Goal: Information Seeking & Learning: Learn about a topic

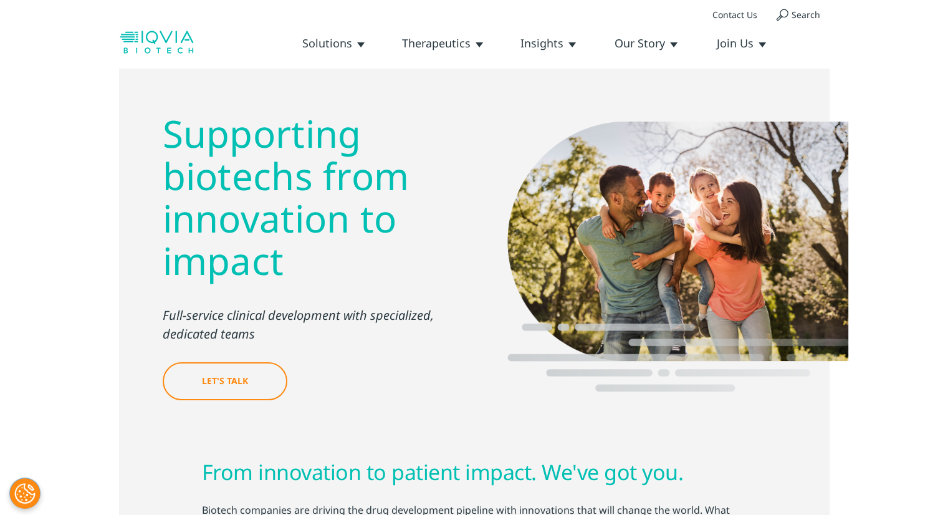
click at [0, 0] on link "Our History" at bounding box center [0, 0] width 0 height 0
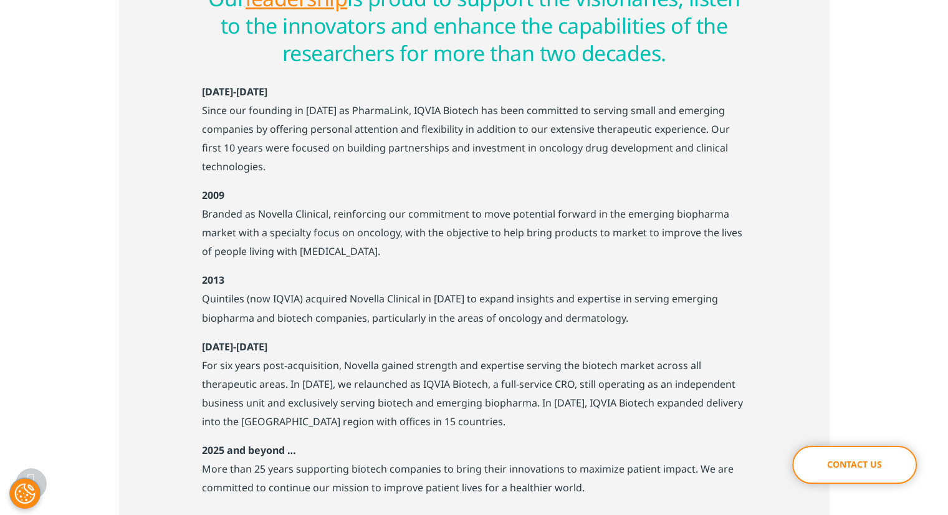
scroll to position [860, 0]
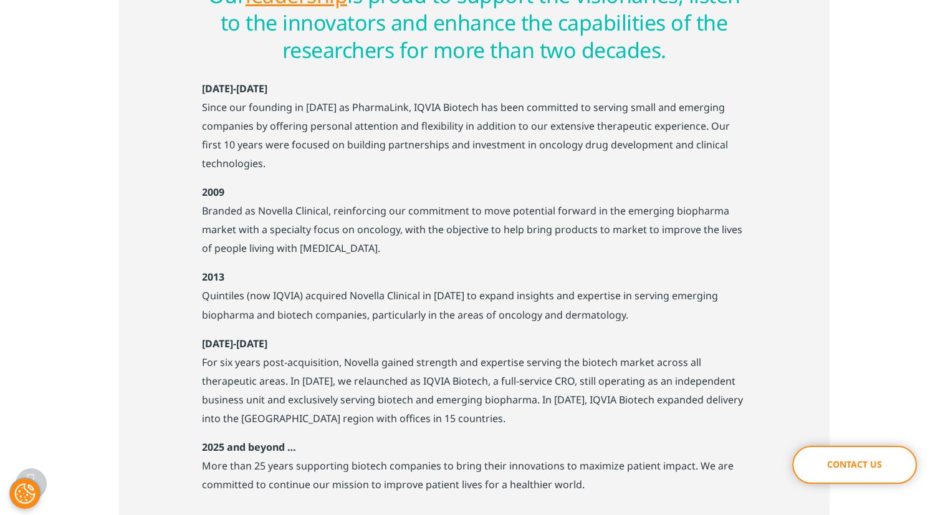
click at [472, 250] on p "Branded as Novella Clinical, reinforcing our commitment to move potential forwa…" at bounding box center [474, 234] width 545 height 66
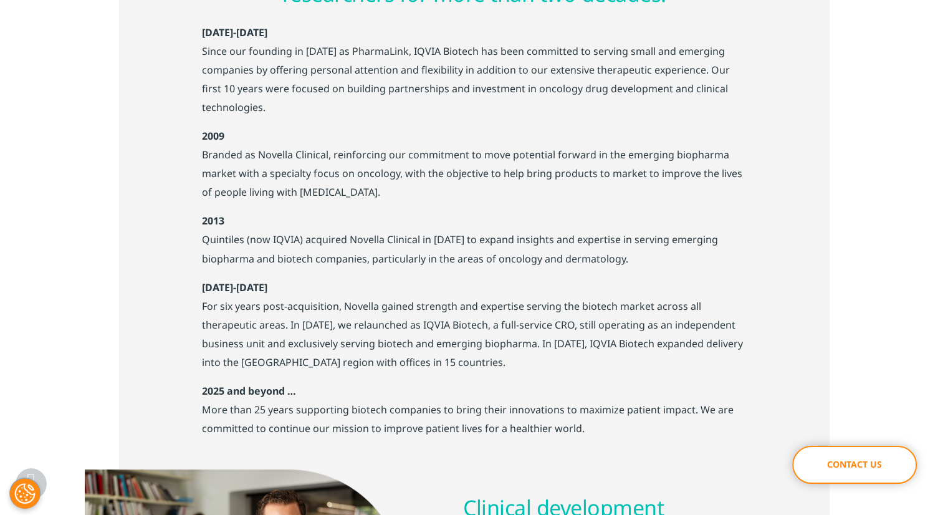
scroll to position [935, 0]
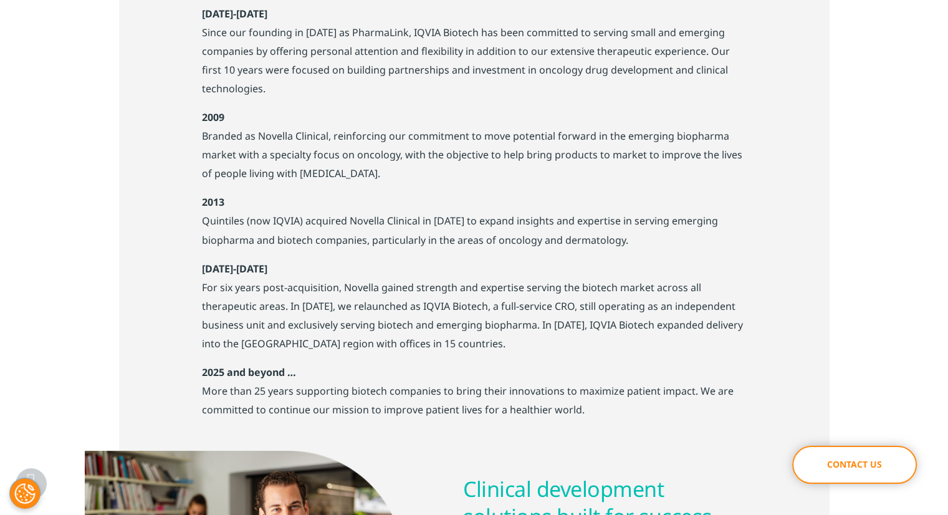
click at [426, 256] on p "Quintiles (now IQVIA) acquired Novella Clinical in 2013 to expand insights and …" at bounding box center [474, 234] width 545 height 47
click at [445, 337] on p "For six years post-acquisition, Novella gained strength and expertise serving t…" at bounding box center [474, 320] width 545 height 85
click at [448, 260] on div "Our leadership is proud to support the visionaries, listen to the innovators an…" at bounding box center [474, 155] width 545 height 527
click at [439, 274] on div "Our leadership is proud to support the visionaries, listen to the innovators an…" at bounding box center [474, 155] width 545 height 527
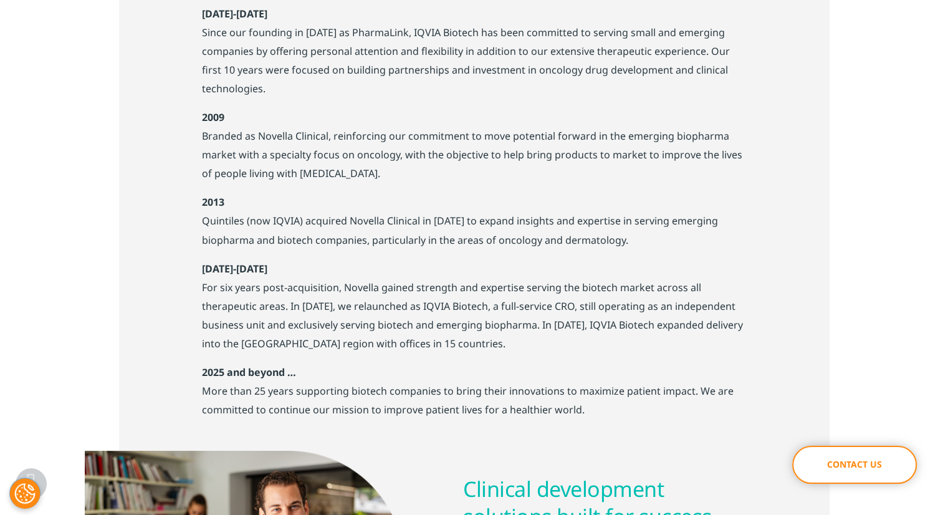
click at [439, 274] on div "Our leadership is proud to support the visionaries, listen to the innovators an…" at bounding box center [474, 155] width 545 height 527
click at [588, 228] on p "Quintiles (now IQVIA) acquired Novella Clinical in 2013 to expand insights and …" at bounding box center [474, 234] width 545 height 47
click at [623, 234] on p "Quintiles (now IQVIA) acquired Novella Clinical in 2013 to expand insights and …" at bounding box center [474, 234] width 545 height 47
drag, startPoint x: 483, startPoint y: 305, endPoint x: 567, endPoint y: 300, distance: 83.7
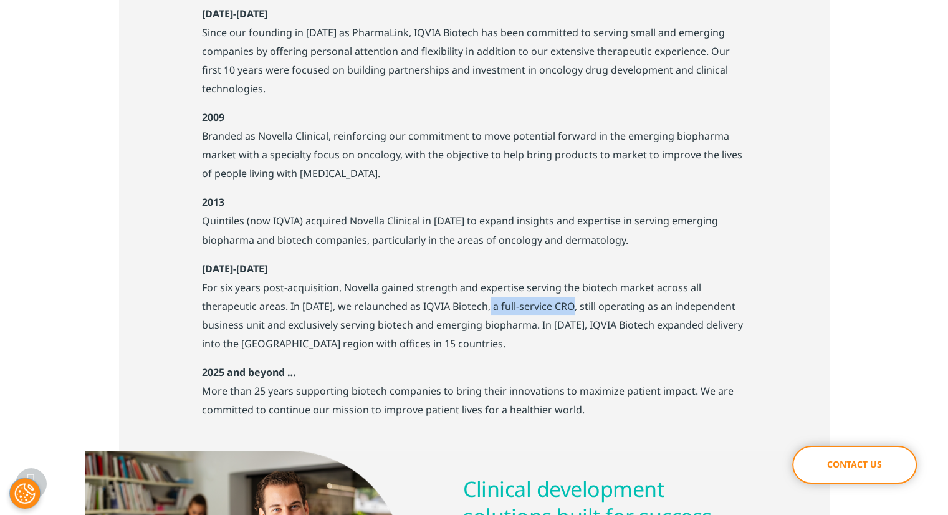
click at [567, 300] on p "For six years post-acquisition, Novella gained strength and expertise serving t…" at bounding box center [474, 320] width 545 height 85
copy p "a full-service CRO,"
click at [571, 271] on div "Our leadership is proud to support the visionaries, listen to the innovators an…" at bounding box center [474, 155] width 545 height 527
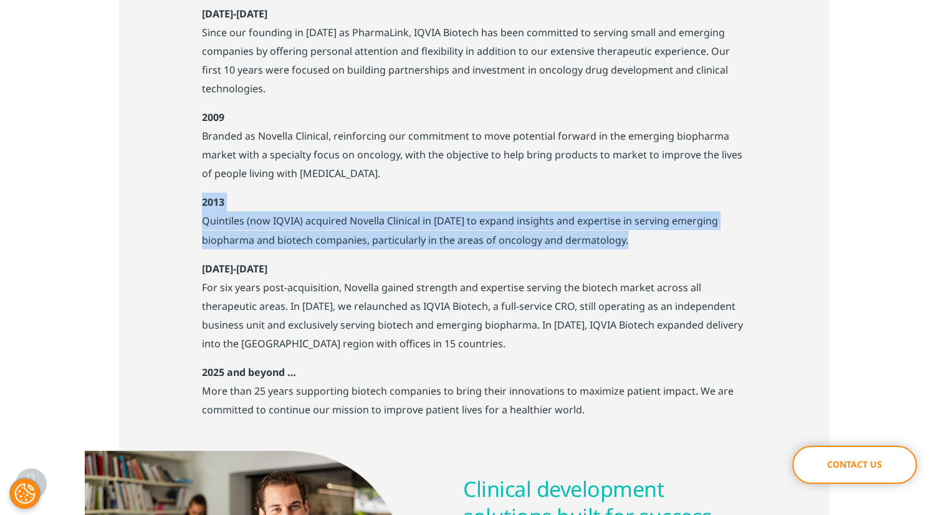
drag, startPoint x: 636, startPoint y: 244, endPoint x: 189, endPoint y: 205, distance: 448.0
click at [189, 205] on div "Our leadership is proud to support the visionaries, listen to the innovators an…" at bounding box center [474, 155] width 711 height 589
copy div "2013 Quintiles (now IQVIA) acquired Novella Clinical in 2013 to expand insights…"
click at [509, 214] on p "Quintiles (now IQVIA) acquired Novella Clinical in 2013 to expand insights and …" at bounding box center [474, 234] width 545 height 47
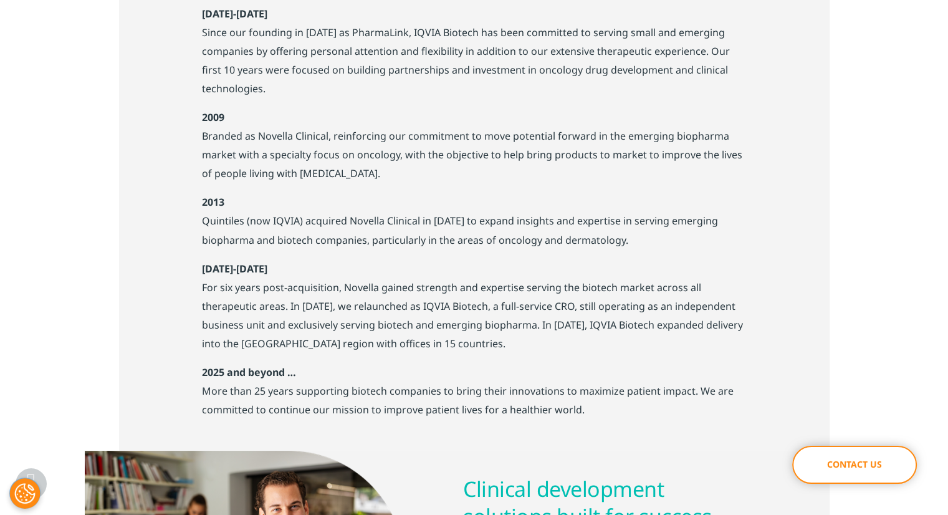
click at [509, 214] on p "Quintiles (now IQVIA) acquired Novella Clinical in 2013 to expand insights and …" at bounding box center [474, 234] width 545 height 47
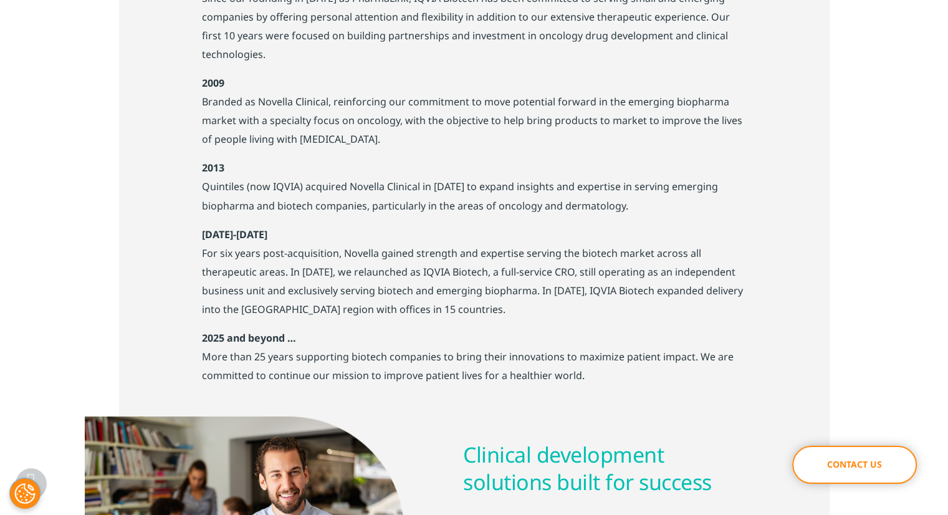
scroll to position [970, 0]
